Goal: Task Accomplishment & Management: Manage account settings

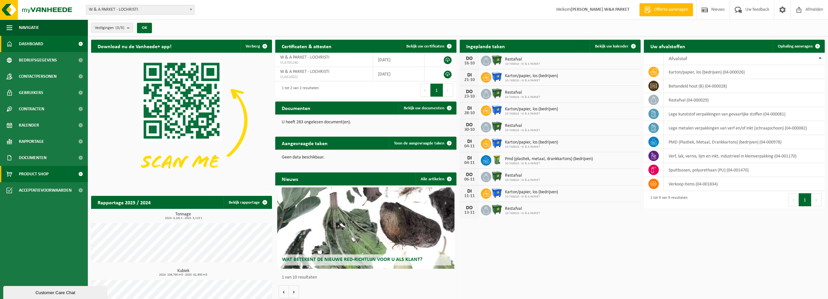
click at [48, 174] on span "Product Shop" at bounding box center [34, 174] width 30 height 16
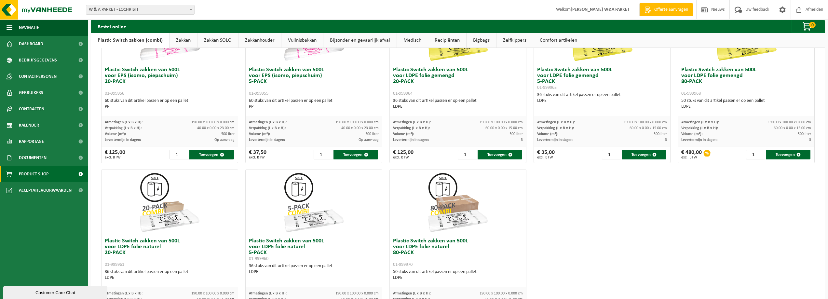
scroll to position [312, 0]
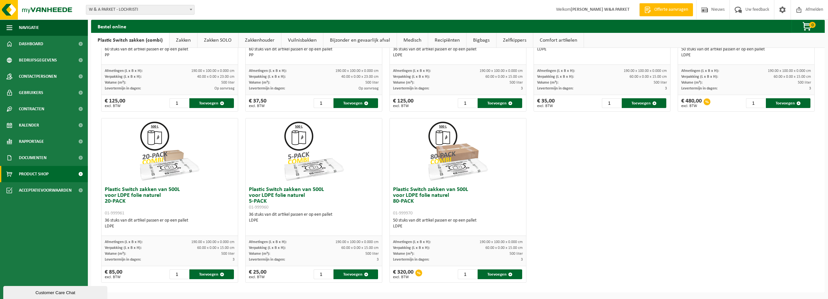
click at [417, 274] on div at bounding box center [418, 272] width 7 height 7
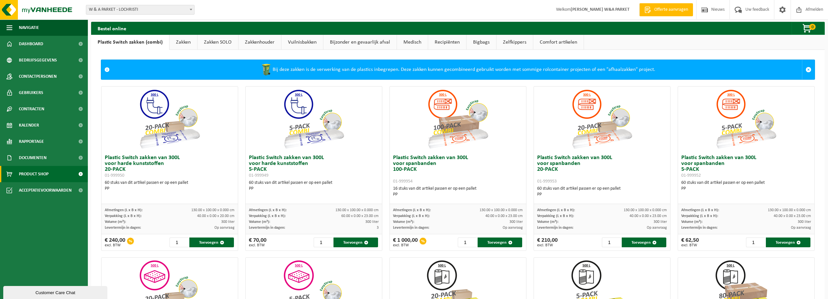
scroll to position [0, 0]
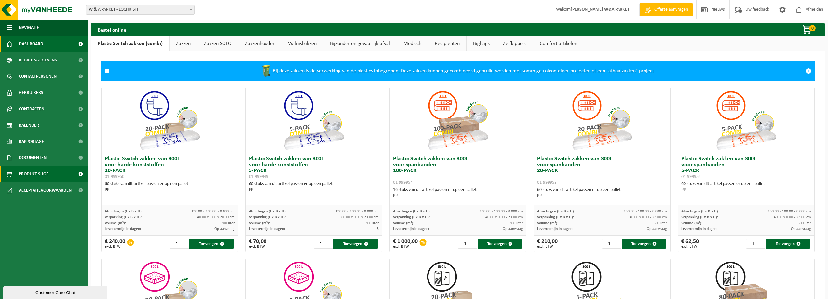
click at [48, 44] on link "Dashboard" at bounding box center [44, 44] width 88 height 16
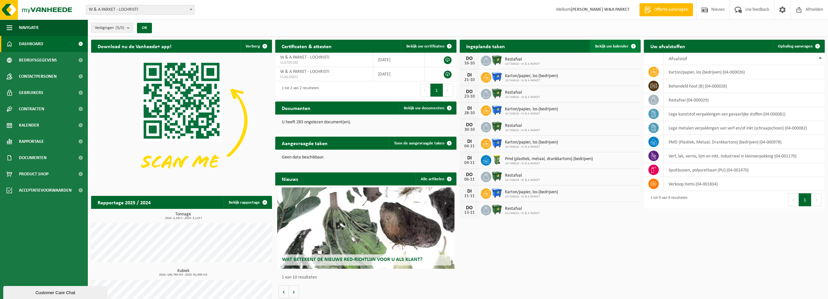
click at [608, 47] on span "Bekijk uw kalender" at bounding box center [612, 46] width 34 height 4
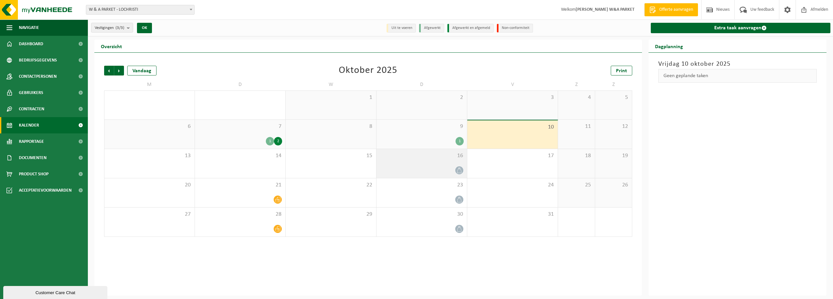
click at [458, 171] on icon at bounding box center [459, 171] width 6 height 6
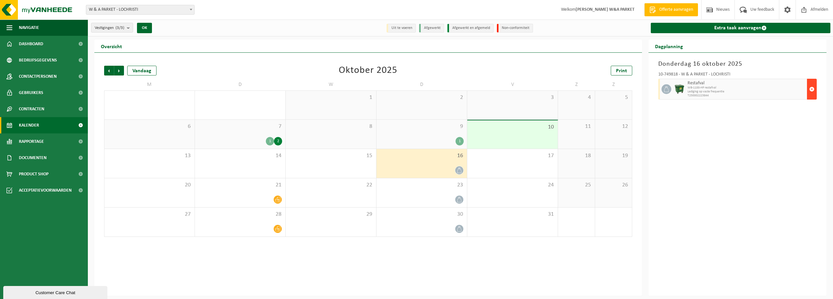
click at [813, 87] on span "button" at bounding box center [811, 89] width 5 height 13
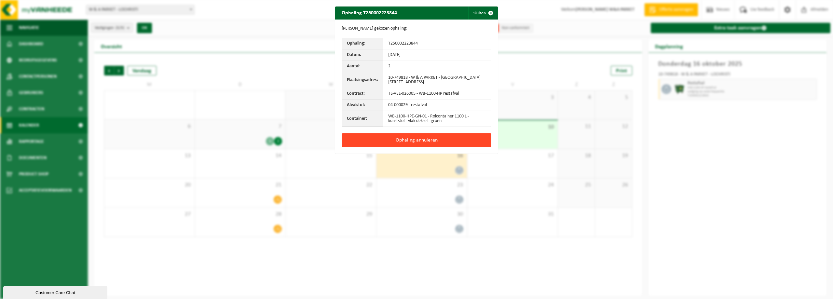
click at [421, 142] on button "Ophaling annuleren" at bounding box center [417, 140] width 150 height 14
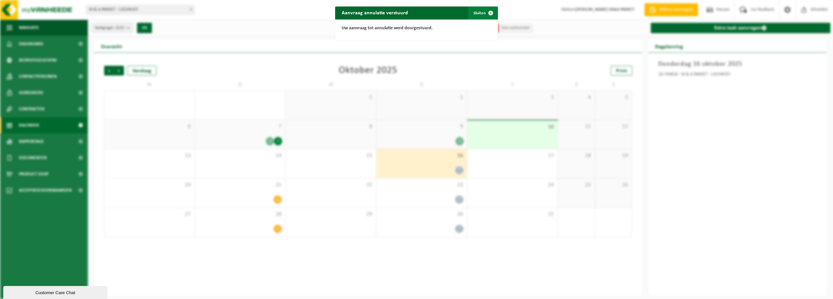
click at [490, 13] on span "button" at bounding box center [490, 13] width 13 height 13
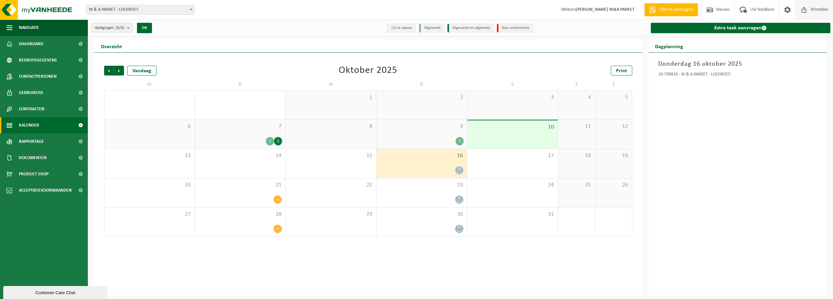
click at [818, 10] on span "Afmelden" at bounding box center [819, 9] width 21 height 19
